Goal: Task Accomplishment & Management: Manage account settings

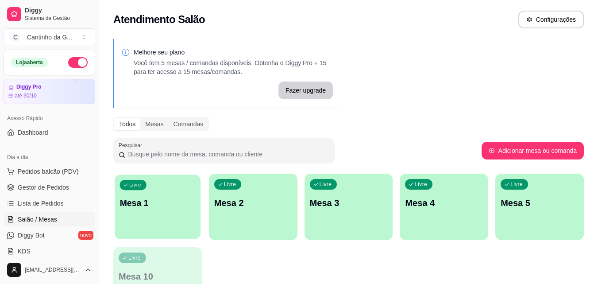
click at [170, 191] on div "Livre Mesa 1" at bounding box center [158, 201] width 86 height 54
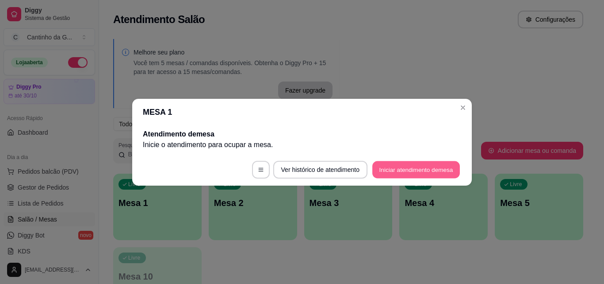
click at [413, 169] on button "Iniciar atendimento de mesa" at bounding box center [417, 169] width 88 height 17
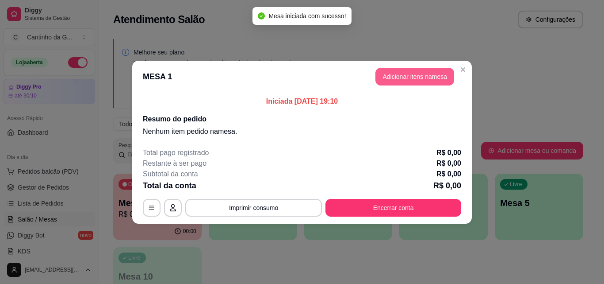
click at [397, 78] on button "Adicionar itens na mesa" at bounding box center [415, 77] width 79 height 18
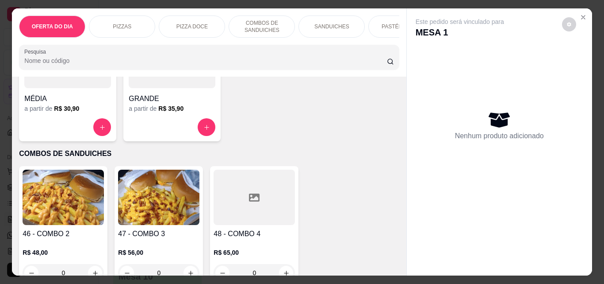
scroll to position [398, 0]
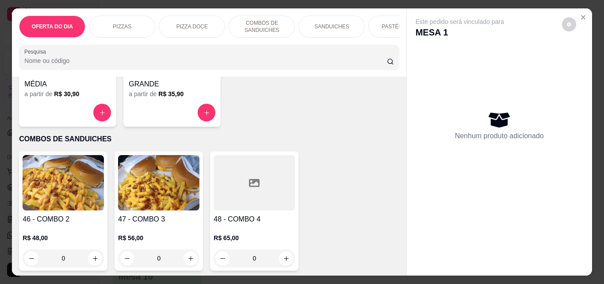
click at [188, 265] on div "0" at bounding box center [158, 258] width 81 height 18
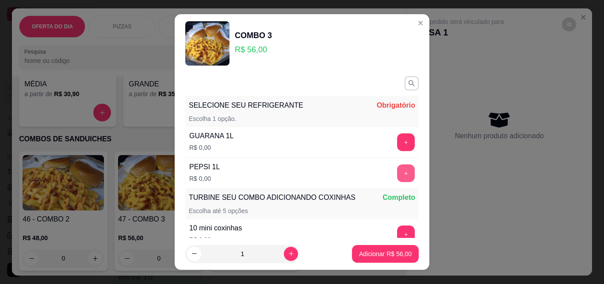
click at [397, 175] on button "+" at bounding box center [406, 173] width 18 height 18
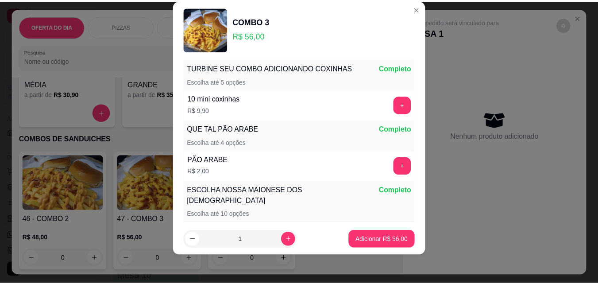
scroll to position [116, 0]
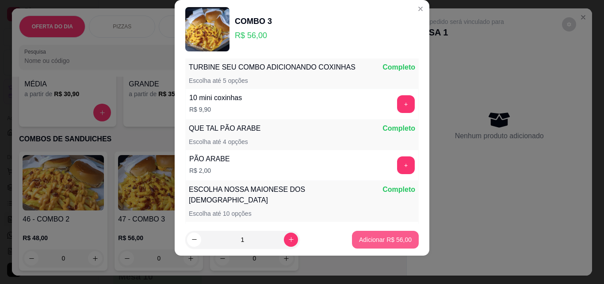
click at [382, 242] on p "Adicionar R$ 56,00" at bounding box center [385, 239] width 53 height 9
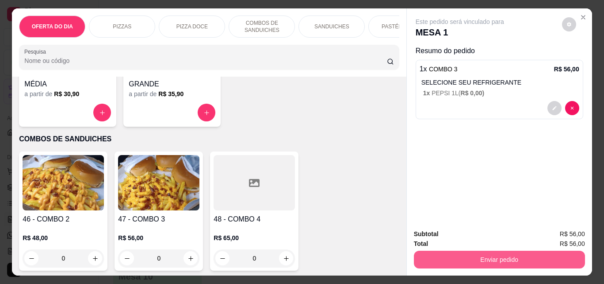
click at [512, 256] on button "Enviar pedido" at bounding box center [499, 259] width 171 height 18
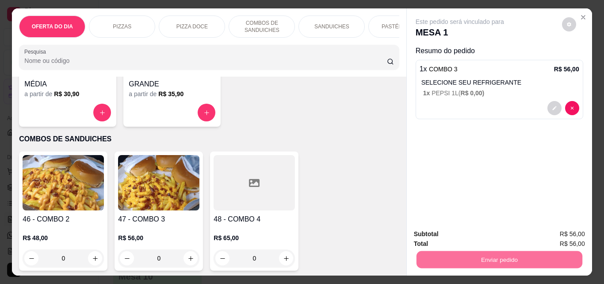
click at [564, 235] on button "Enviar pedido" at bounding box center [562, 234] width 50 height 17
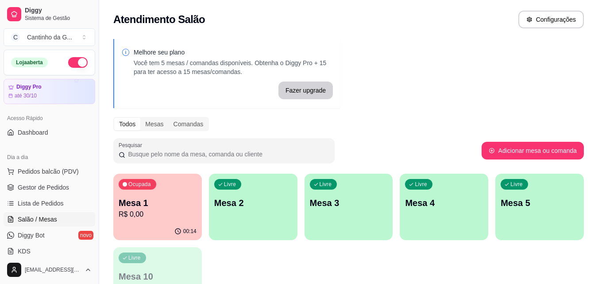
click at [170, 202] on p "Mesa 1" at bounding box center [158, 202] width 78 height 12
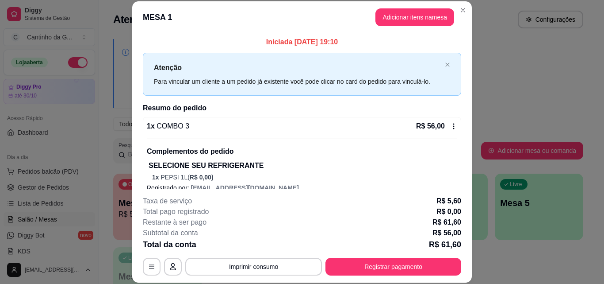
click at [461, 117] on div "Iniciada [DATE] 19:10 Atenção Para vincular um cliente a um pedido já existente…" at bounding box center [302, 110] width 340 height 155
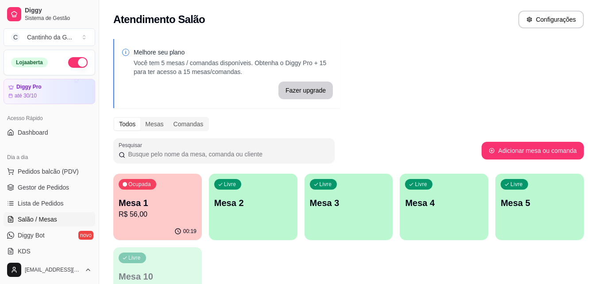
click at [163, 198] on p "Mesa 1" at bounding box center [158, 202] width 78 height 12
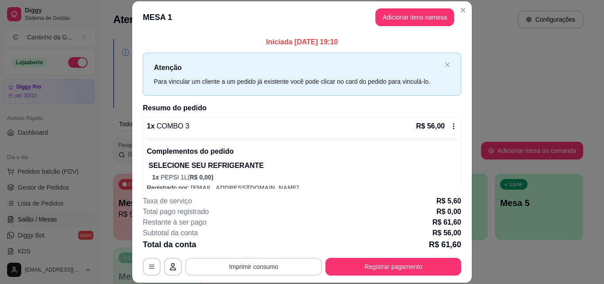
click at [282, 264] on button "Imprimir consumo" at bounding box center [253, 267] width 137 height 18
click at [264, 246] on button "IMPRESSORA" at bounding box center [253, 246] width 62 height 14
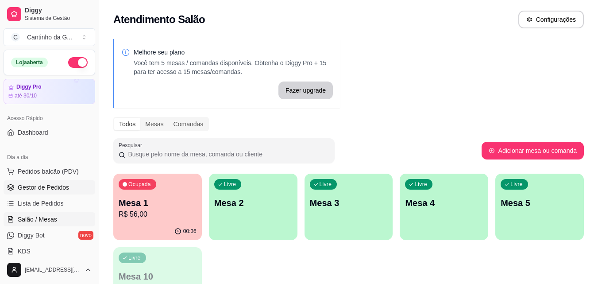
click at [65, 186] on span "Gestor de Pedidos" at bounding box center [43, 187] width 51 height 9
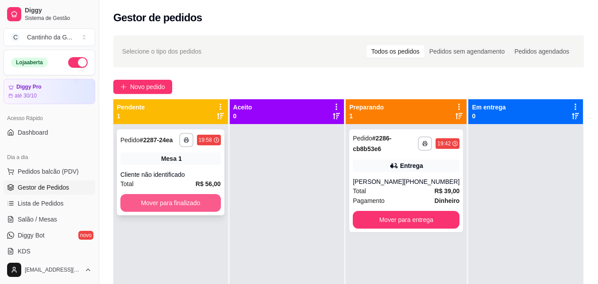
click at [208, 203] on button "Mover para finalizado" at bounding box center [170, 203] width 100 height 18
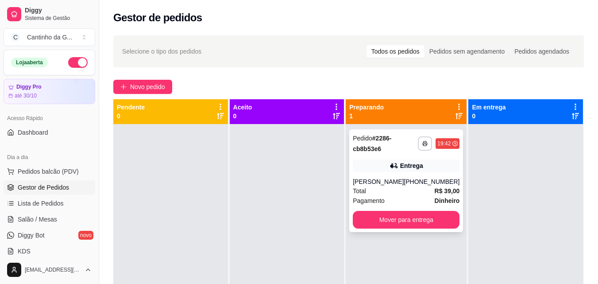
click at [419, 228] on button "Mover para entrega" at bounding box center [406, 220] width 107 height 18
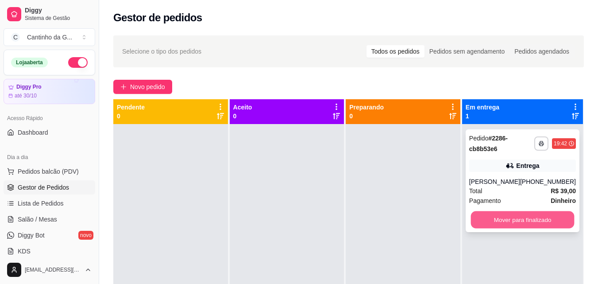
click at [506, 228] on button "Mover para finalizado" at bounding box center [522, 219] width 104 height 17
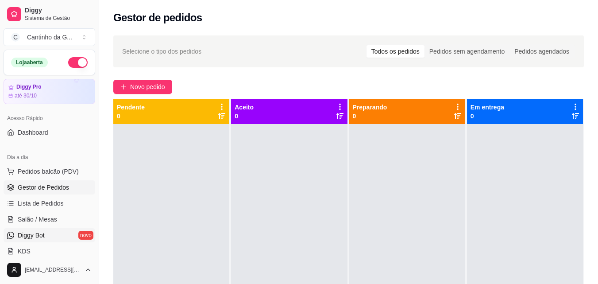
click at [47, 234] on link "Diggy Bot novo" at bounding box center [50, 235] width 92 height 14
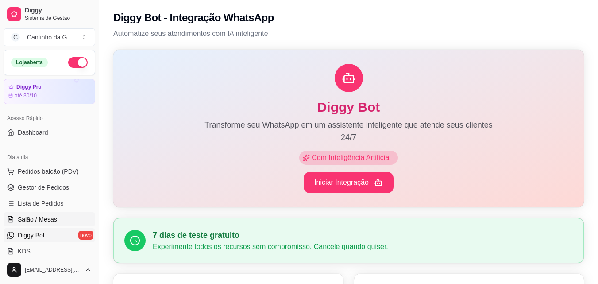
click at [47, 216] on span "Salão / Mesas" at bounding box center [37, 219] width 39 height 9
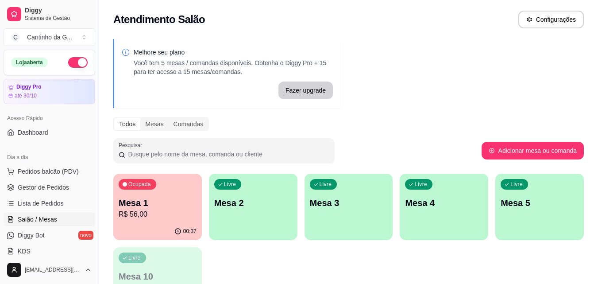
click at [187, 207] on p "Mesa 1" at bounding box center [158, 202] width 78 height 12
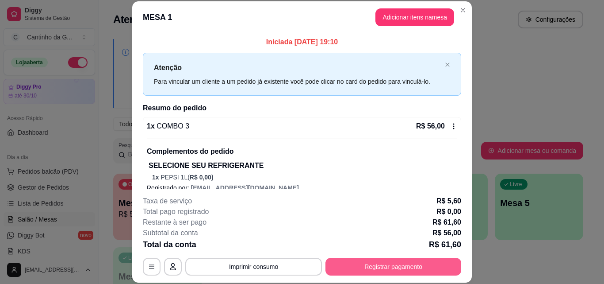
click at [401, 273] on button "Registrar pagamento" at bounding box center [394, 267] width 136 height 18
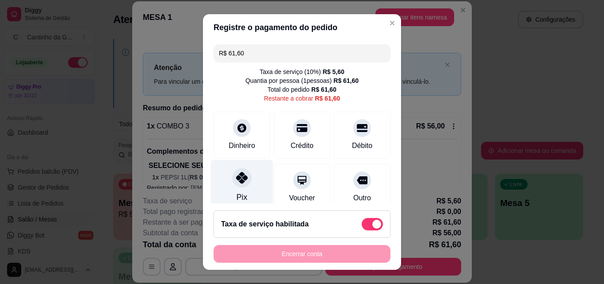
click at [236, 187] on div at bounding box center [241, 177] width 19 height 19
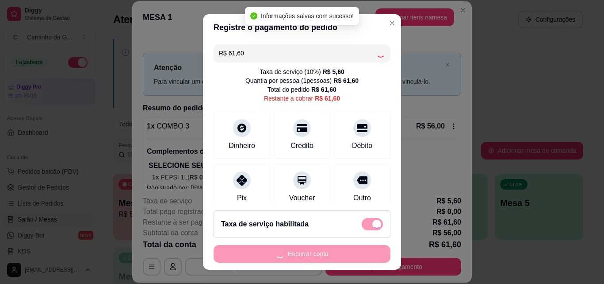
type input "R$ 0,00"
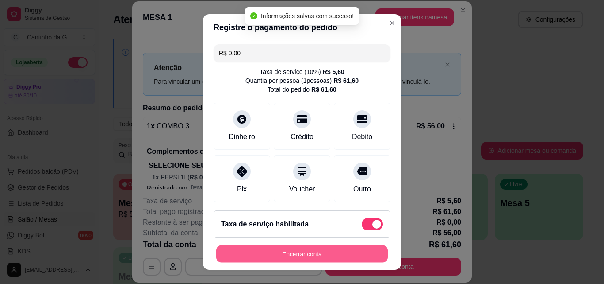
click at [329, 252] on button "Encerrar conta" at bounding box center [302, 253] width 172 height 17
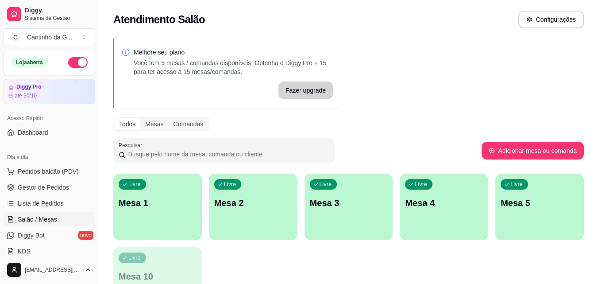
click at [390, 117] on div "Todos Mesas Comandas" at bounding box center [348, 124] width 470 height 14
